Goal: Transaction & Acquisition: Purchase product/service

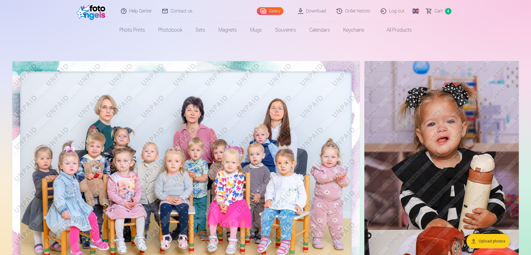
click at [414, 9] on link "Global" at bounding box center [415, 11] width 11 height 22
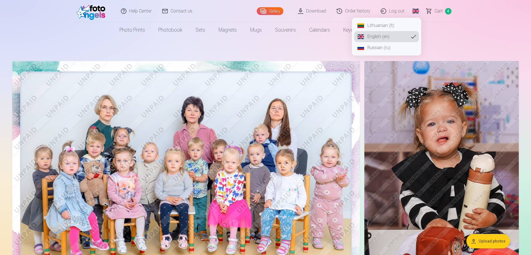
click at [385, 28] on link "Lithuanian (lt)" at bounding box center [386, 25] width 65 height 11
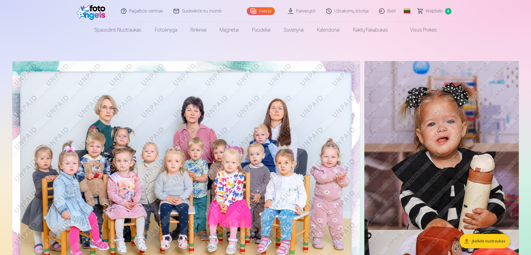
click at [450, 12] on span "4" at bounding box center [448, 11] width 6 height 6
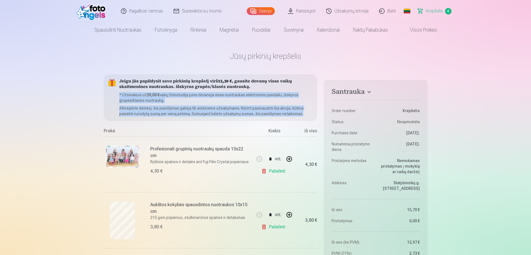
drag, startPoint x: 118, startPoint y: 92, endPoint x: 302, endPoint y: 115, distance: 185.5
click at [302, 115] on div "Jeigu jūs papildysit savo pirkinių krepšelį virš 13,30 € , gausite dovanų visas…" at bounding box center [211, 97] width 214 height 47
copy div "* Užsisakius už 29,00 € vaikų fotostudija jums dovanoja visas nuotraukas elektr…"
